Goal: Information Seeking & Learning: Learn about a topic

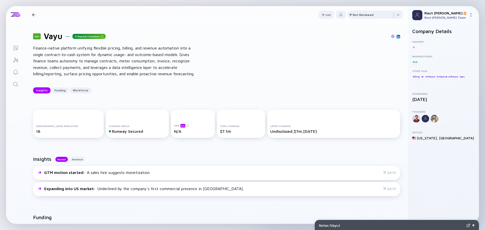
click at [16, 85] on icon "Search" at bounding box center [16, 84] width 6 height 6
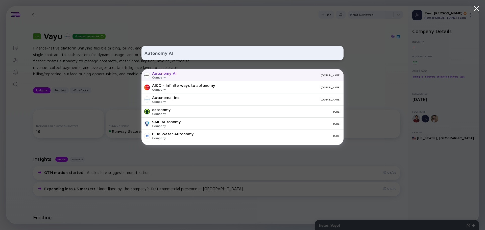
type input "Autonomy AI"
click at [212, 77] on div "[DOMAIN_NAME]" at bounding box center [261, 75] width 160 height 3
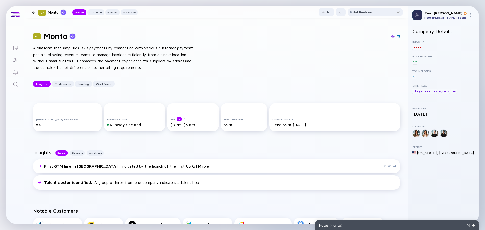
click at [93, 43] on div "67 Monto A platform that simplifies B2B payments by connecting with various cus…" at bounding box center [217, 59] width 384 height 72
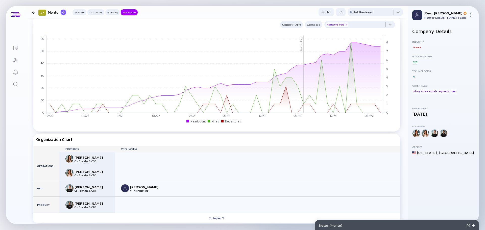
scroll to position [430, 0]
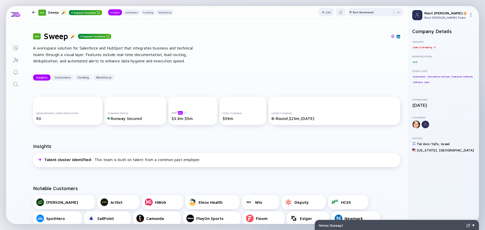
scroll to position [25, 0]
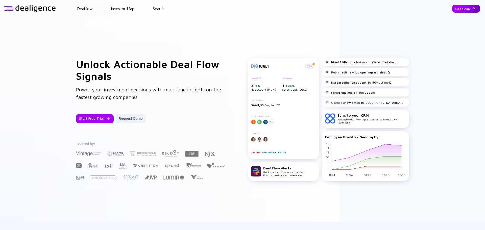
click at [461, 9] on div "Go to App" at bounding box center [467, 9] width 28 height 8
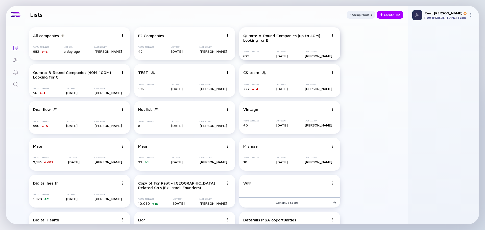
click at [266, 37] on div "Qumra: A-Round Companies (up to 40M) Looking for B" at bounding box center [287, 37] width 86 height 9
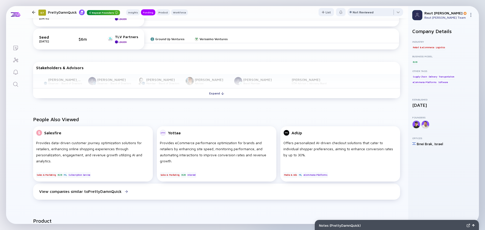
scroll to position [202, 0]
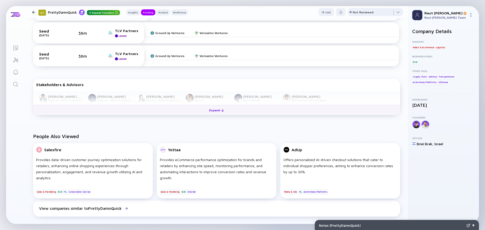
click at [172, 111] on button "Expand" at bounding box center [216, 110] width 367 height 10
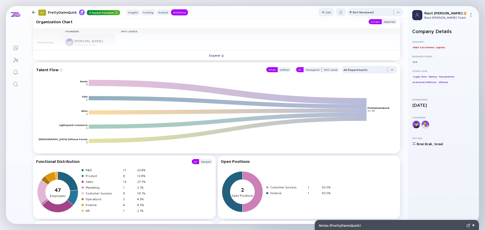
scroll to position [607, 0]
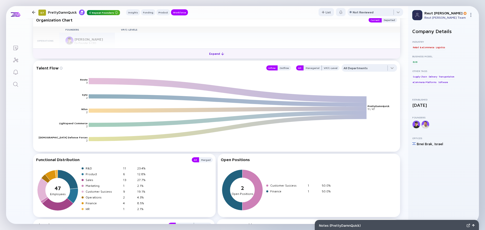
click at [143, 52] on button "Expand" at bounding box center [216, 54] width 367 height 10
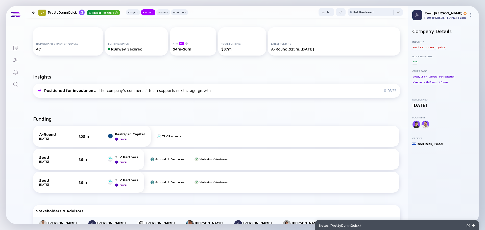
scroll to position [202, 0]
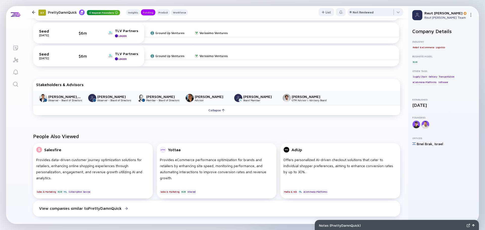
click at [253, 96] on div "Yonatan Mandelbaum" at bounding box center [260, 97] width 33 height 4
click at [268, 95] on div "Yonatan Mandelbaum" at bounding box center [260, 97] width 33 height 4
click at [302, 49] on img at bounding box center [303, 49] width 3 height 3
